Goal: Information Seeking & Learning: Learn about a topic

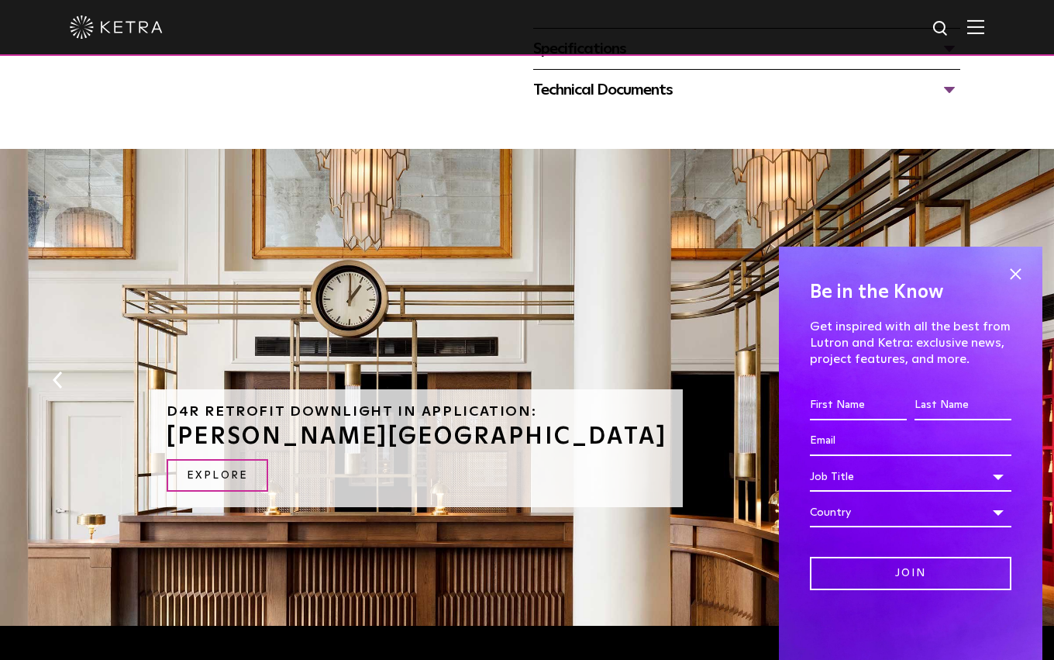
scroll to position [675, 0]
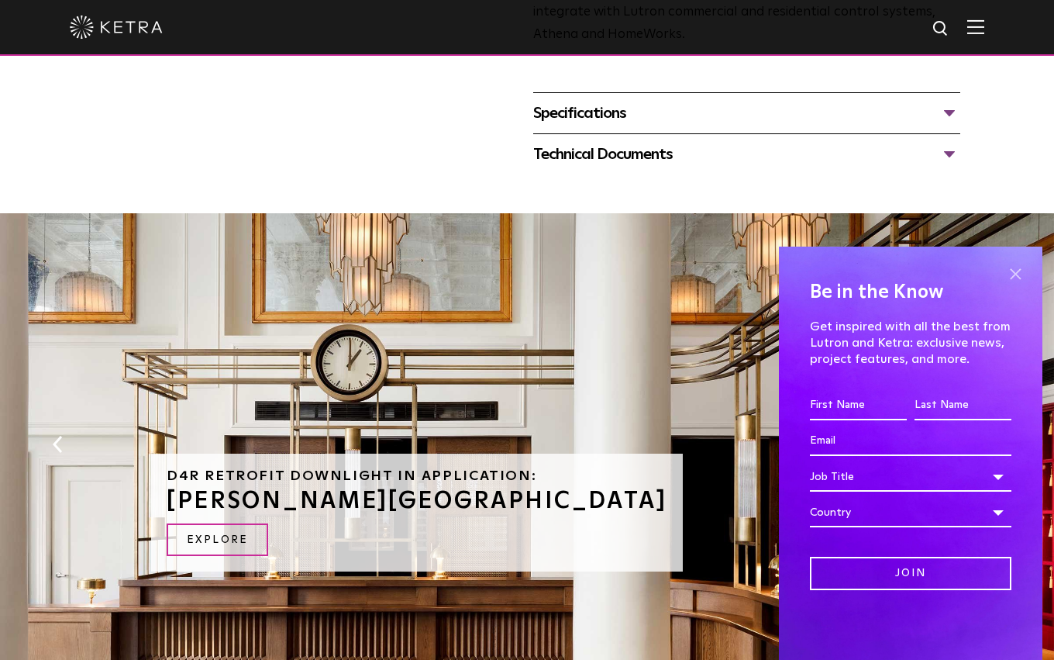
click at [1012, 276] on span at bounding box center [1015, 273] width 23 height 23
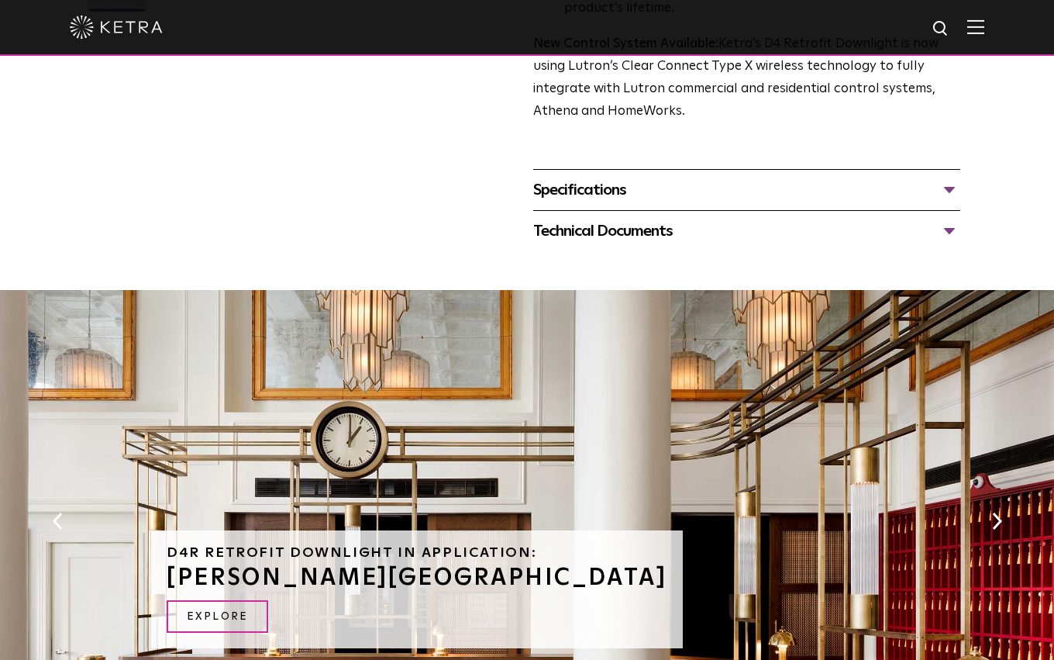
scroll to position [600, 0]
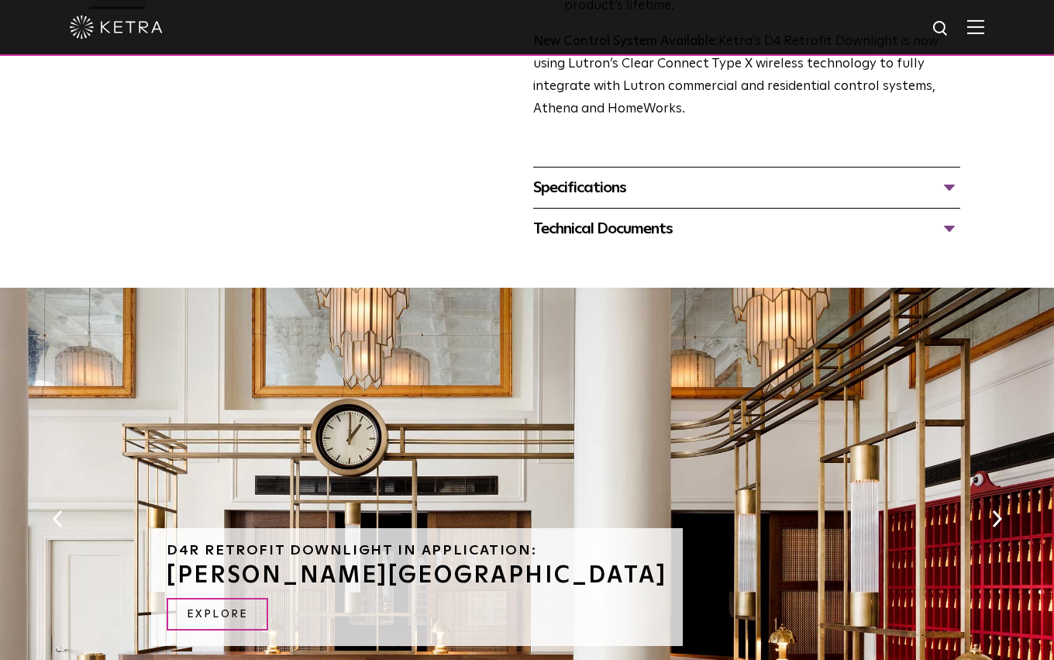
click at [949, 241] on div "Technical Documents" at bounding box center [746, 228] width 427 height 25
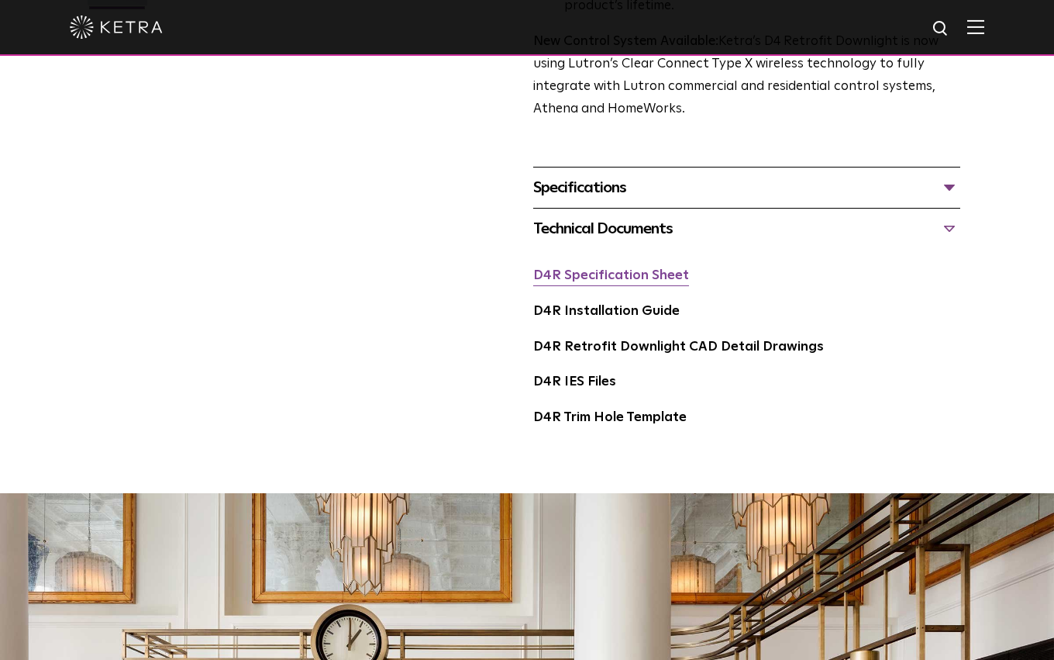
click at [649, 282] on link "D4R Specification Sheet" at bounding box center [611, 275] width 156 height 13
click at [587, 318] on link "D4R Installation Guide" at bounding box center [606, 311] width 147 height 13
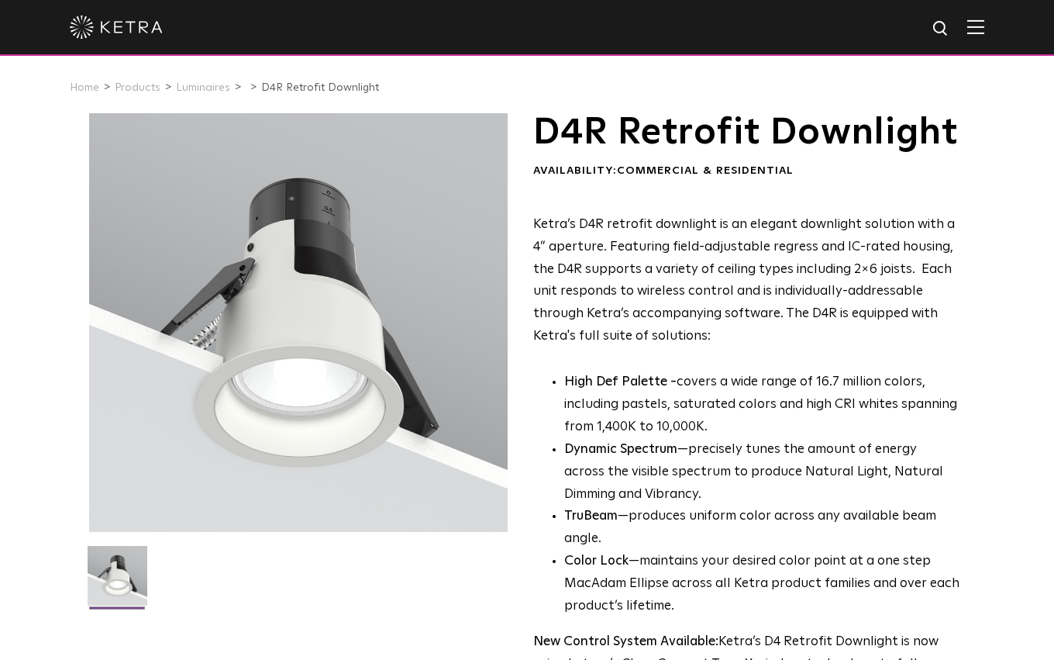
scroll to position [0, 0]
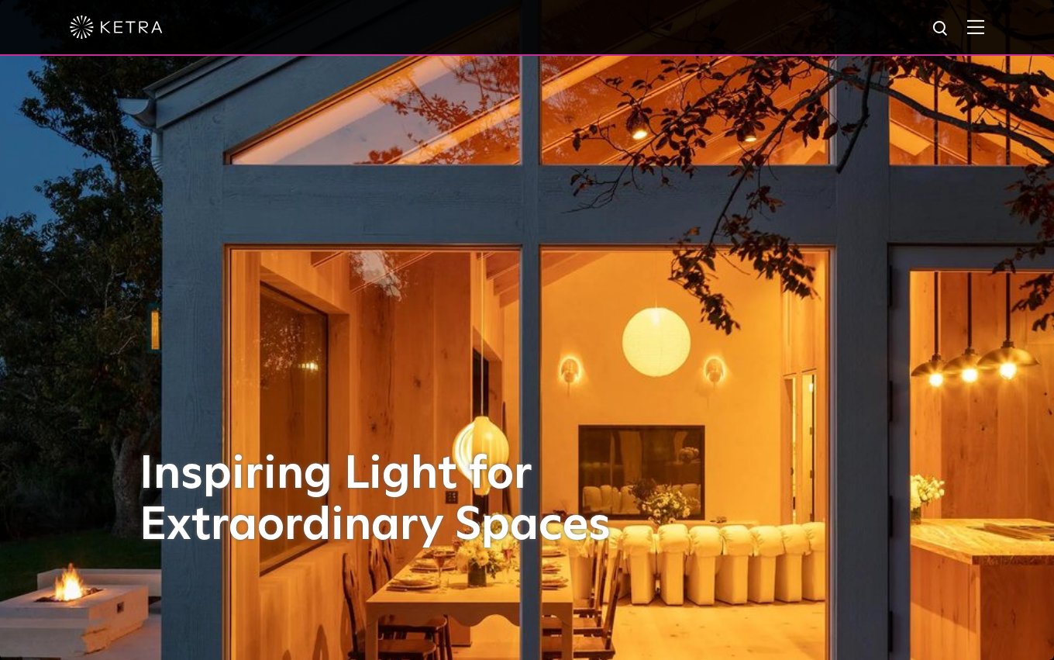
scroll to position [2, 0]
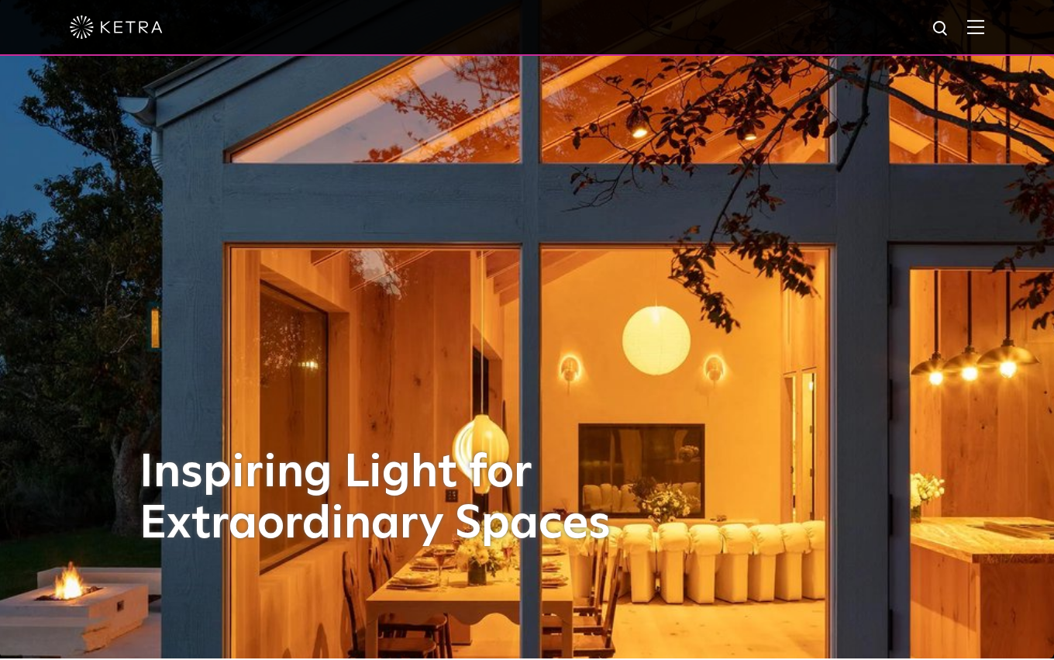
click at [978, 34] on span at bounding box center [976, 27] width 17 height 16
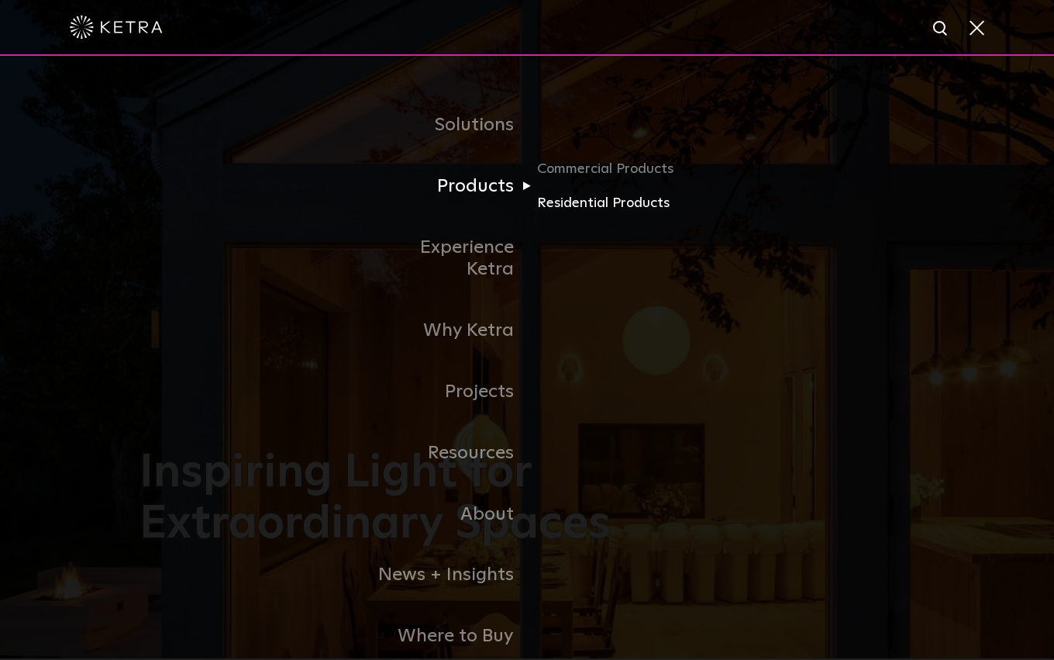
click at [559, 202] on link "Residential Products" at bounding box center [611, 203] width 149 height 22
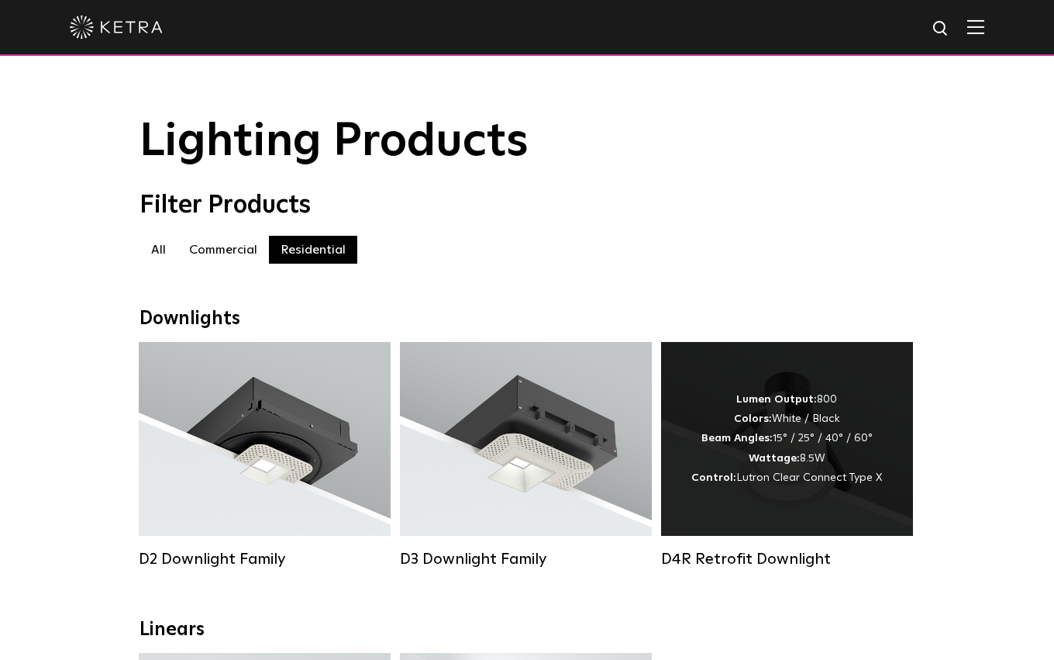
click at [804, 429] on div "Lumen Output: 800 Colors: White / Black Beam Angles: 15° / 25° / 40° / 60° Watt…" at bounding box center [787, 439] width 191 height 98
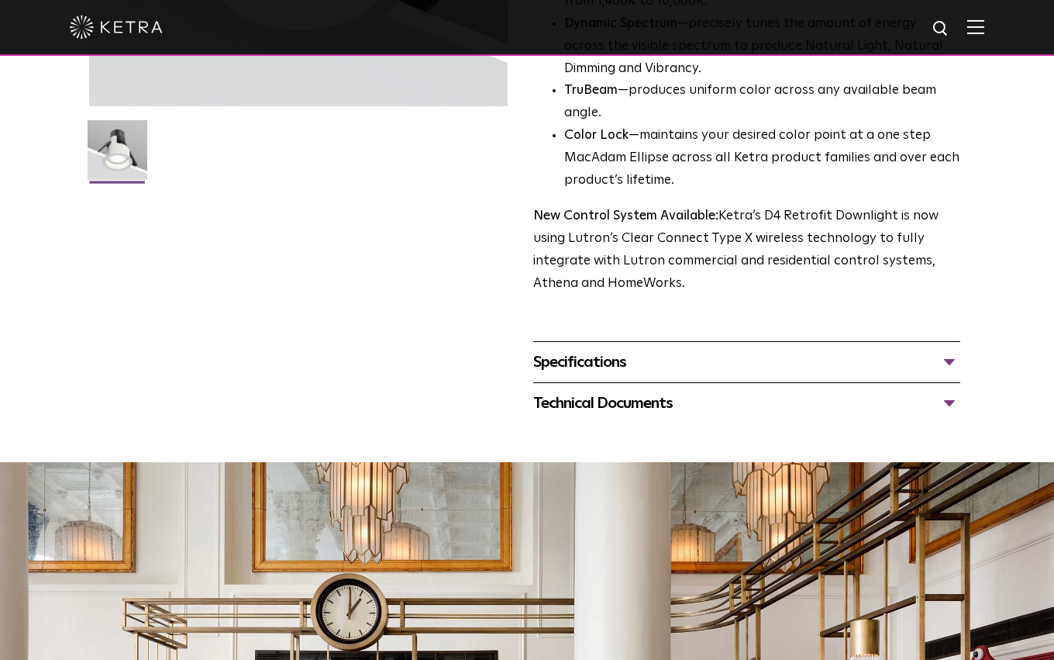
scroll to position [426, 0]
click at [944, 374] on div "Specifications" at bounding box center [746, 361] width 427 height 25
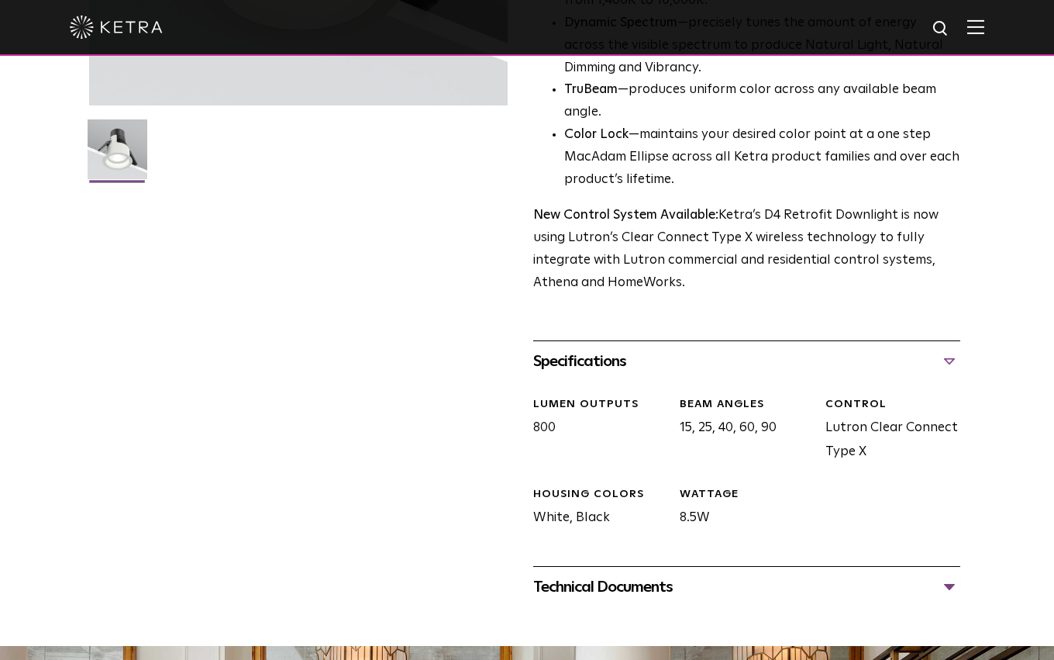
drag, startPoint x: 824, startPoint y: 450, endPoint x: 957, endPoint y: 451, distance: 132.6
click at [957, 451] on div "CONTROL Lutron Clear Connect Type X" at bounding box center [887, 430] width 147 height 67
copy div "Lutron Clear Connect"
click at [877, 464] on div "CONTROL Lutron Clear Connect Type X" at bounding box center [887, 430] width 147 height 67
drag, startPoint x: 825, startPoint y: 474, endPoint x: 873, endPoint y: 474, distance: 48.1
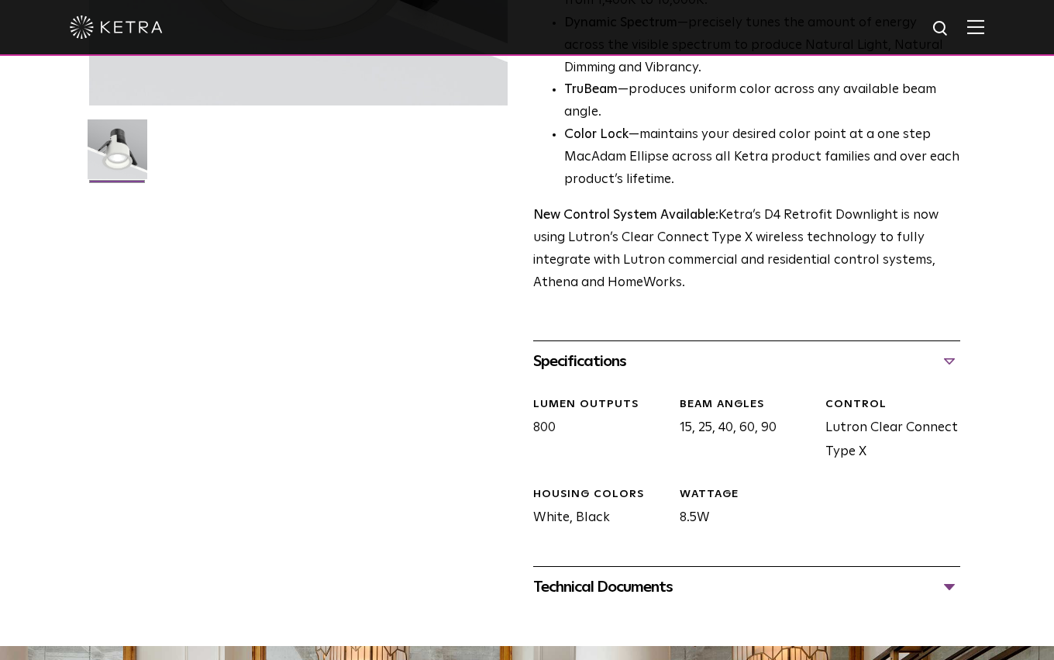
click at [873, 464] on div "CONTROL Lutron Clear Connect Type X" at bounding box center [887, 430] width 147 height 67
copy div "Type X"
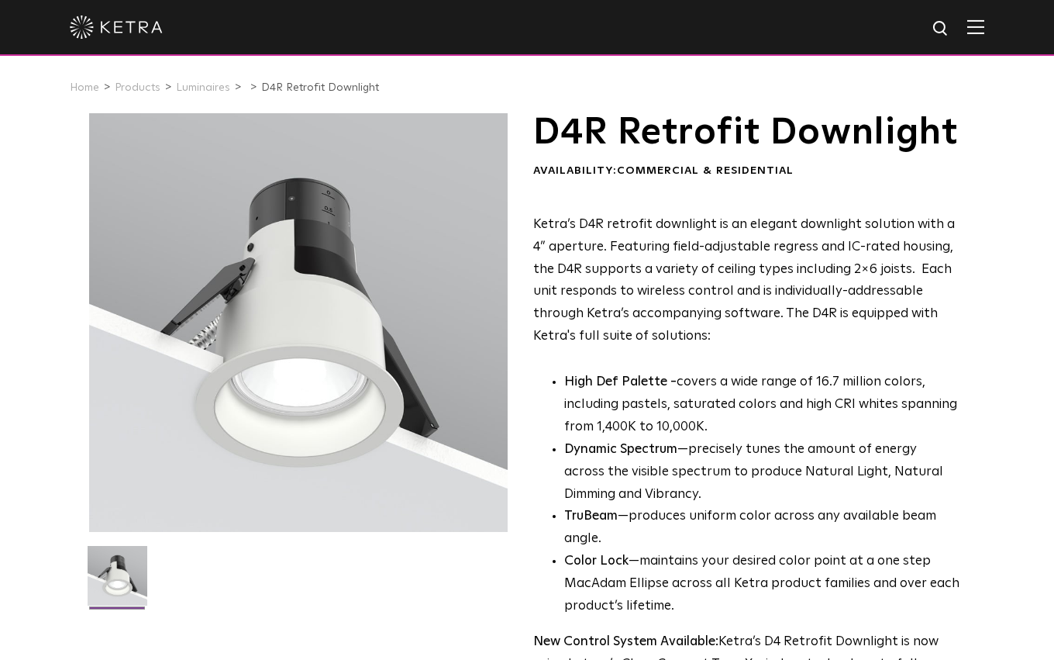
scroll to position [0, 0]
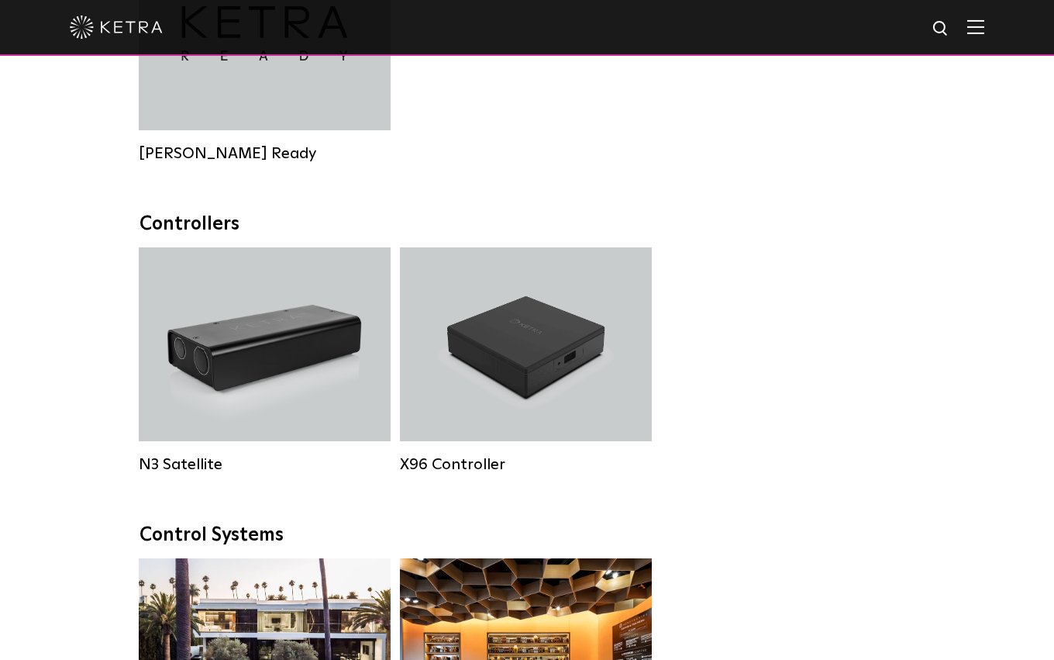
scroll to position [1589, 0]
